Goal: Transaction & Acquisition: Purchase product/service

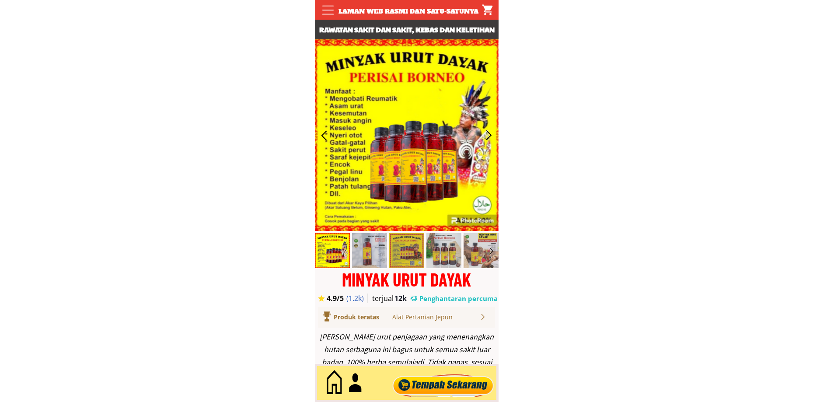
click at [411, 385] on div at bounding box center [443, 383] width 106 height 29
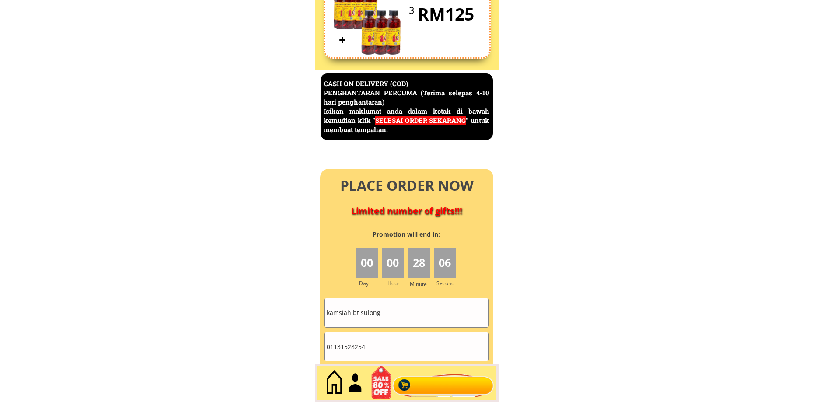
scroll to position [3795, 0]
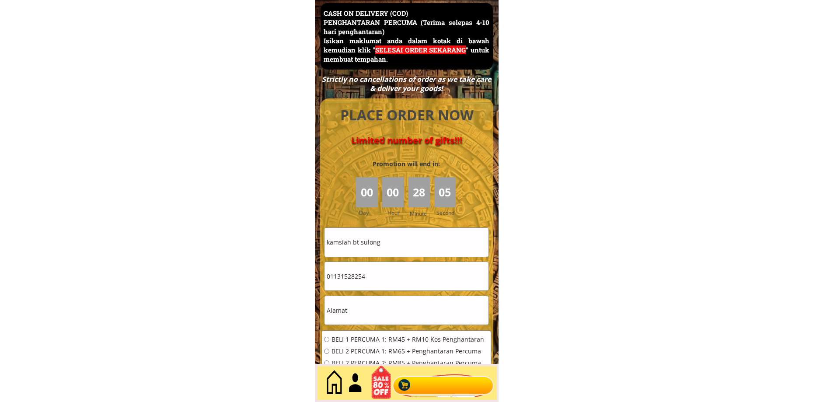
click at [382, 246] on input "kamsiah bt sulong" at bounding box center [407, 242] width 164 height 28
type input "Zubaidah mahmood"
click at [372, 276] on input "01131528254" at bounding box center [407, 276] width 164 height 28
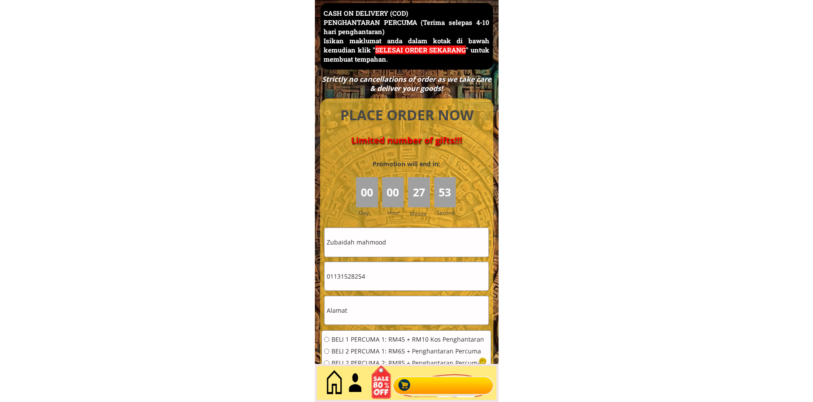
click at [372, 276] on input "01131528254" at bounding box center [407, 276] width 164 height 28
type input "0172520527"
click at [399, 307] on input "text" at bounding box center [407, 310] width 164 height 28
paste input "[STREET_ADDRESS] klang.[GEOGRAPHIC_DATA]"
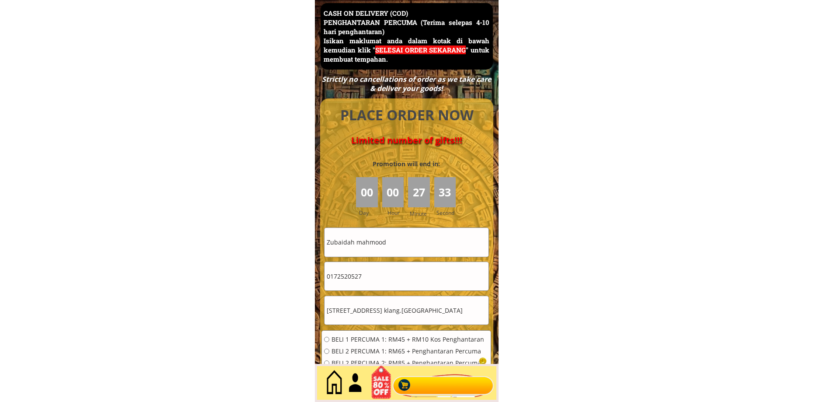
scroll to position [0, 28]
type input "[STREET_ADDRESS] klang.[GEOGRAPHIC_DATA]"
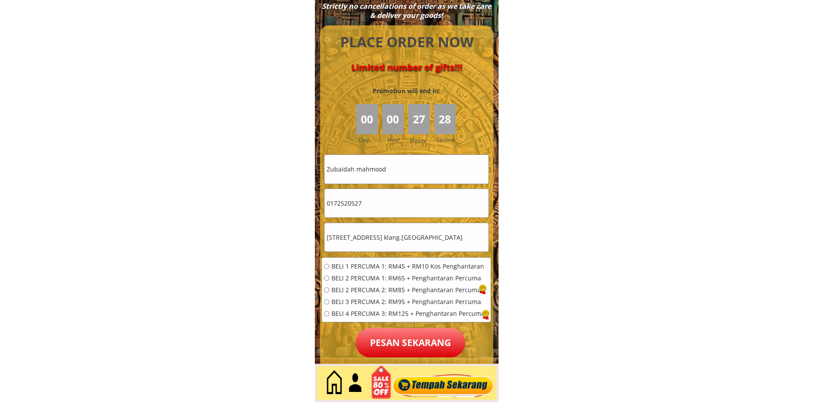
scroll to position [0, 0]
click at [362, 263] on span "BELI 1 PERCUMA 1: RM45 + RM10 Kos Penghantaran" at bounding box center [408, 266] width 153 height 6
radio input "true"
click at [400, 345] on p "Pesan sekarang" at bounding box center [411, 342] width 110 height 29
